Goal: Book appointment/travel/reservation

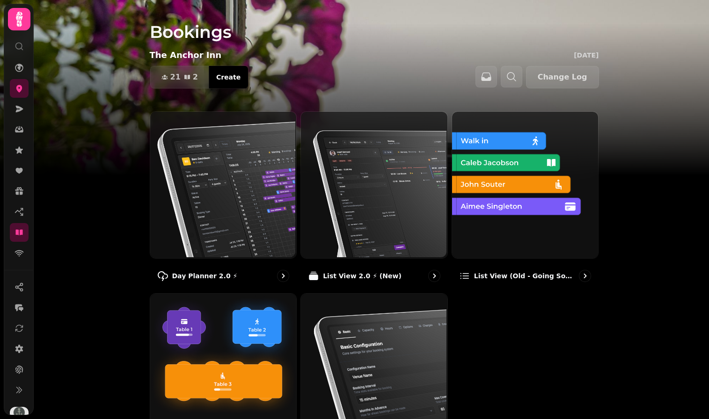
click at [180, 148] on img at bounding box center [222, 184] width 147 height 147
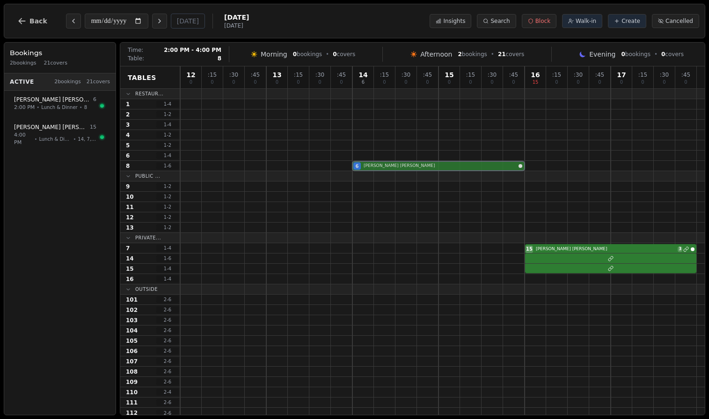
click at [369, 169] on div "6 [PERSON_NAME]" at bounding box center [442, 166] width 525 height 10
select select "****"
select select "*"
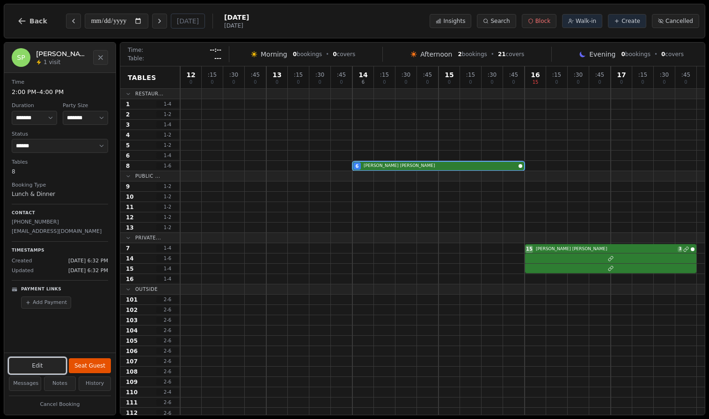
click at [42, 371] on button "Edit" at bounding box center [37, 366] width 57 height 16
select select "*"
select select "****"
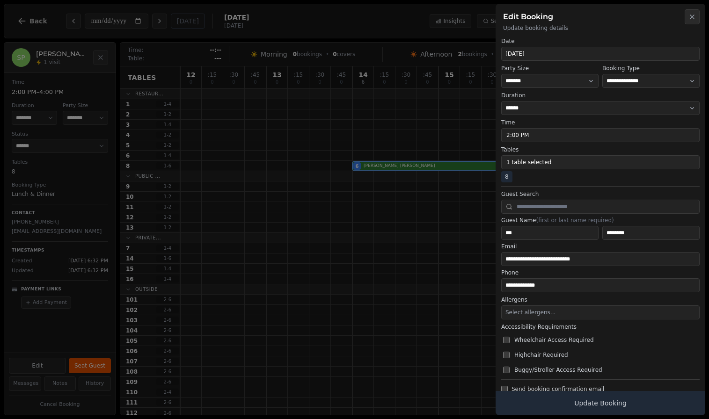
click at [517, 165] on button "1 table selected" at bounding box center [600, 162] width 198 height 14
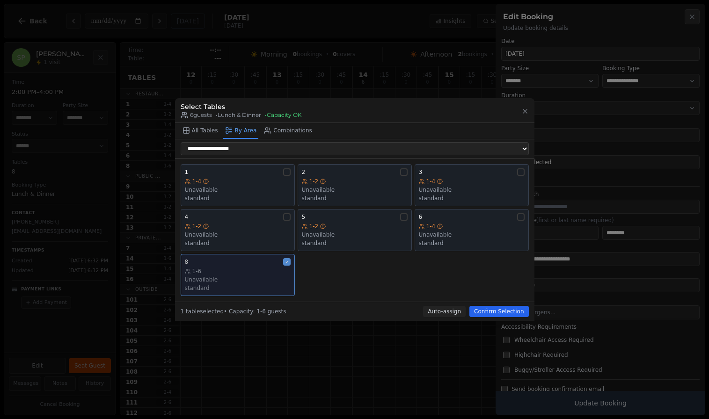
click at [238, 272] on div "1-6" at bounding box center [238, 271] width 106 height 7
click at [238, 194] on div "1-4 Unavailable standard" at bounding box center [238, 190] width 106 height 24
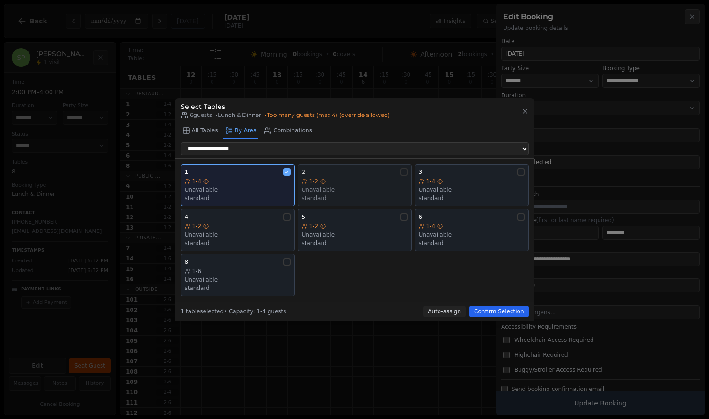
click at [338, 185] on div "1-2" at bounding box center [355, 181] width 106 height 7
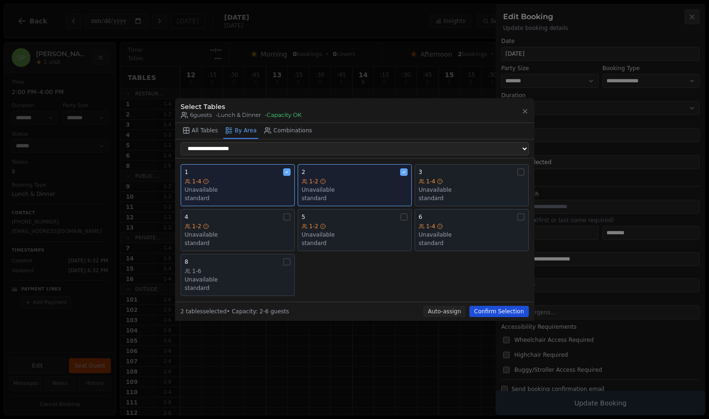
click at [499, 311] on button "Confirm Selection" at bounding box center [498, 311] width 59 height 11
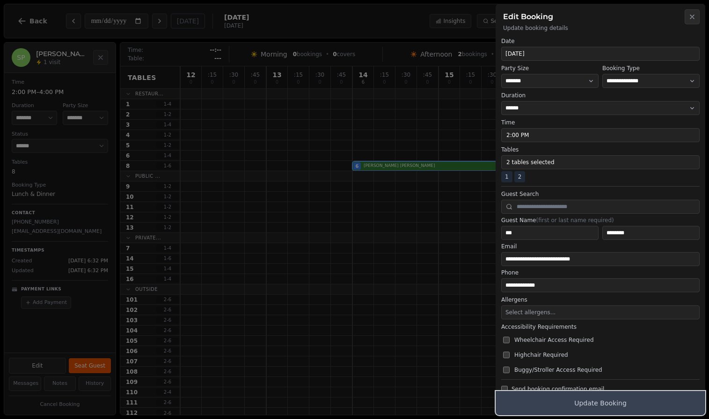
click at [588, 405] on button "Update Booking" at bounding box center [601, 403] width 210 height 24
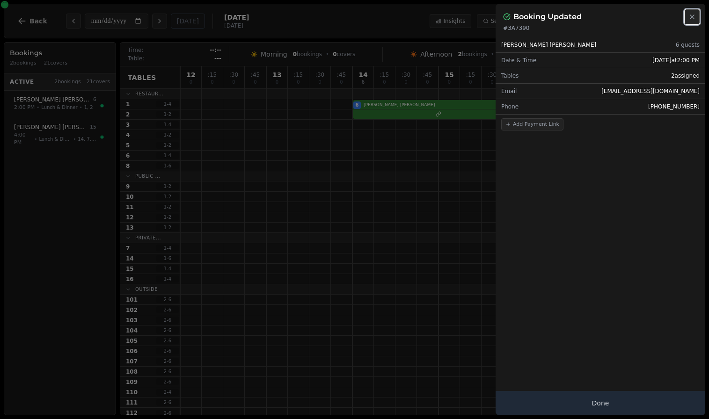
click at [692, 17] on icon "button" at bounding box center [692, 16] width 7 height 7
